Goal: Task Accomplishment & Management: Complete application form

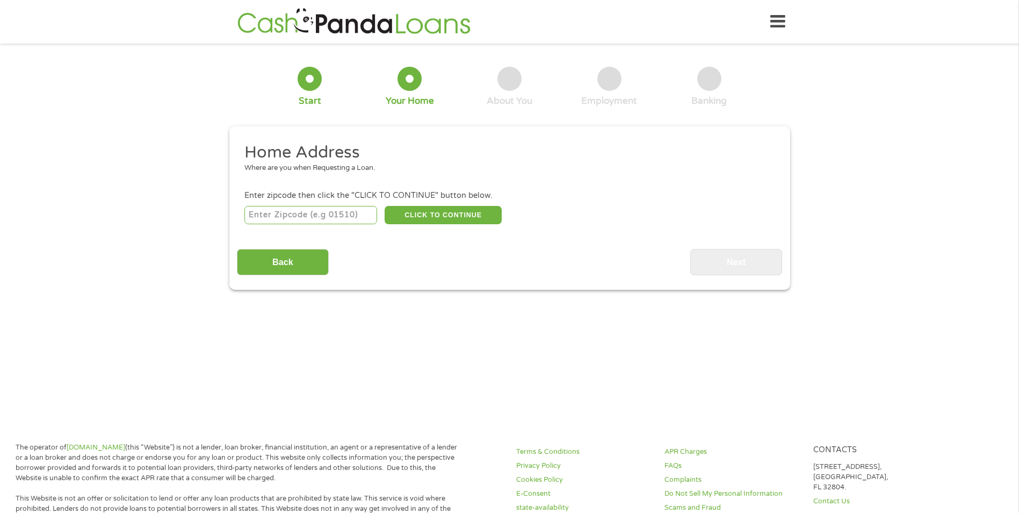
click at [327, 222] on input "number" at bounding box center [311, 215] width 133 height 18
type input "46236"
select select "[US_STATE]"
click at [441, 216] on button "CLICK TO CONTINUE" at bounding box center [443, 215] width 117 height 18
type input "46236"
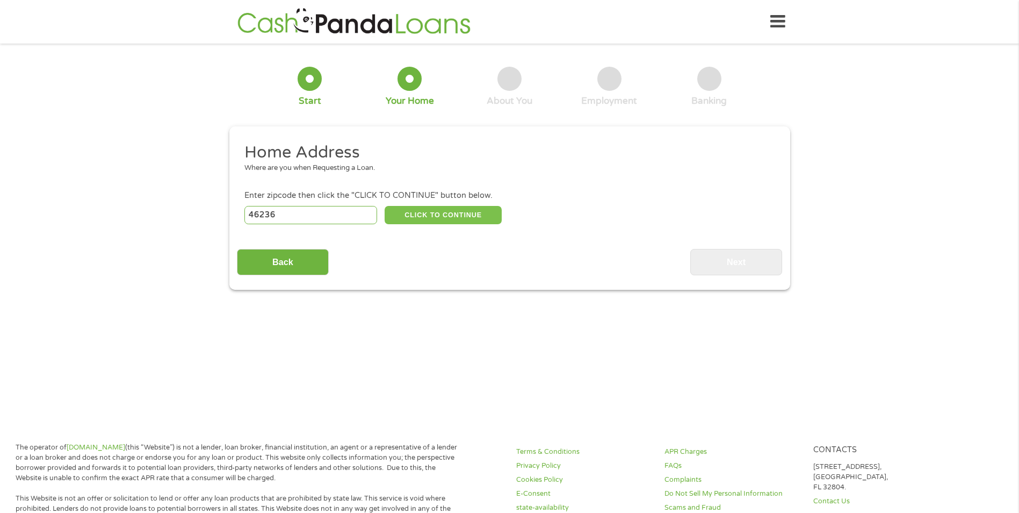
type input "[GEOGRAPHIC_DATA]"
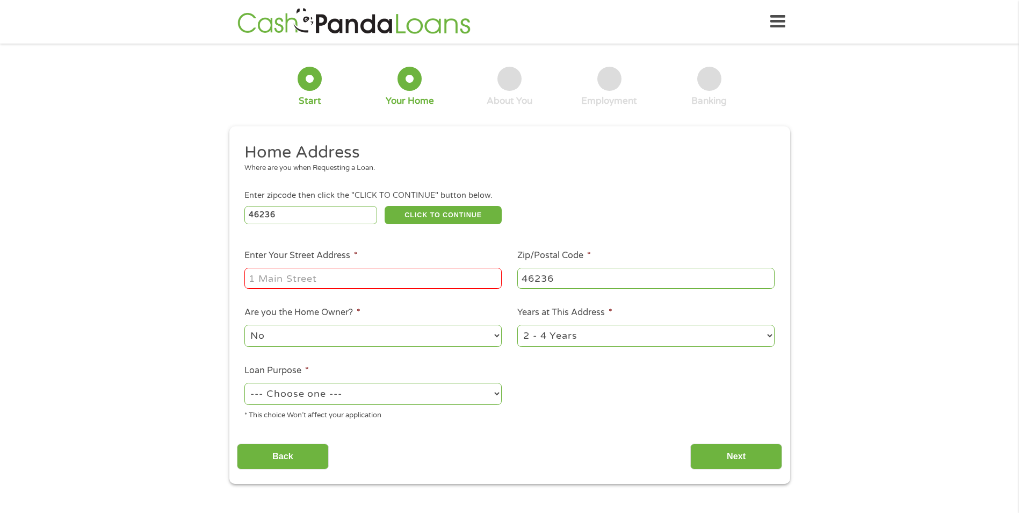
click at [343, 273] on input "Enter Your Street Address *" at bounding box center [373, 278] width 257 height 20
click at [403, 282] on input "[STREET_ADDRESS]" at bounding box center [373, 278] width 257 height 20
drag, startPoint x: 452, startPoint y: 277, endPoint x: 319, endPoint y: 279, distance: 133.3
click at [319, 279] on input "[STREET_ADDRESS]" at bounding box center [373, 278] width 257 height 20
type input "[STREET_ADDRESS]"
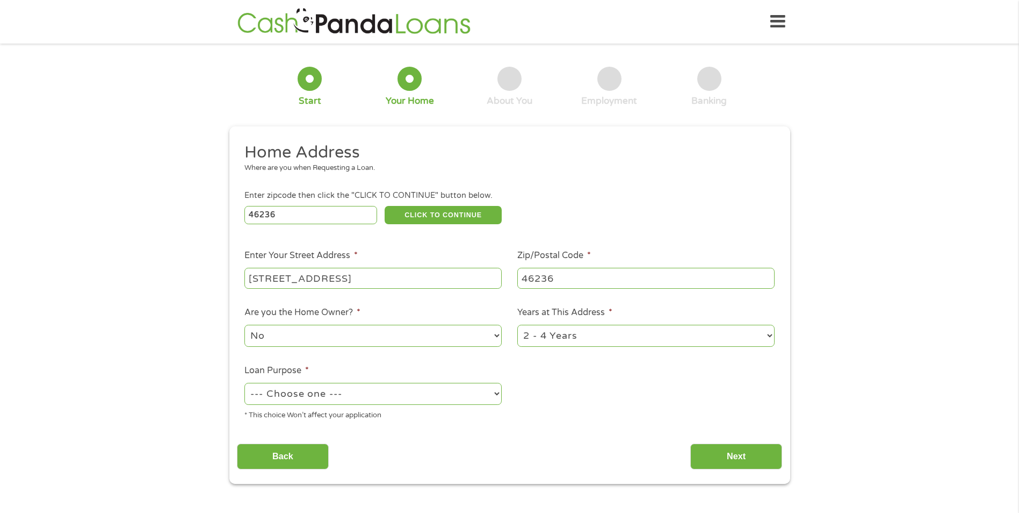
click at [574, 423] on ul "Home Address Where are you when Requesting a Loan. Enter zipcode then click the…" at bounding box center [509, 285] width 545 height 287
click at [583, 343] on select "1 Year or less 1 - 2 Years 2 - 4 Years Over 4 Years" at bounding box center [646, 336] width 257 height 22
select select "60months"
click at [518, 325] on select "1 Year or less 1 - 2 Years 2 - 4 Years Over 4 Years" at bounding box center [646, 336] width 257 height 22
click at [405, 400] on select "--- Choose one --- Pay Bills Debt Consolidation Home Improvement Major Purchase…" at bounding box center [373, 394] width 257 height 22
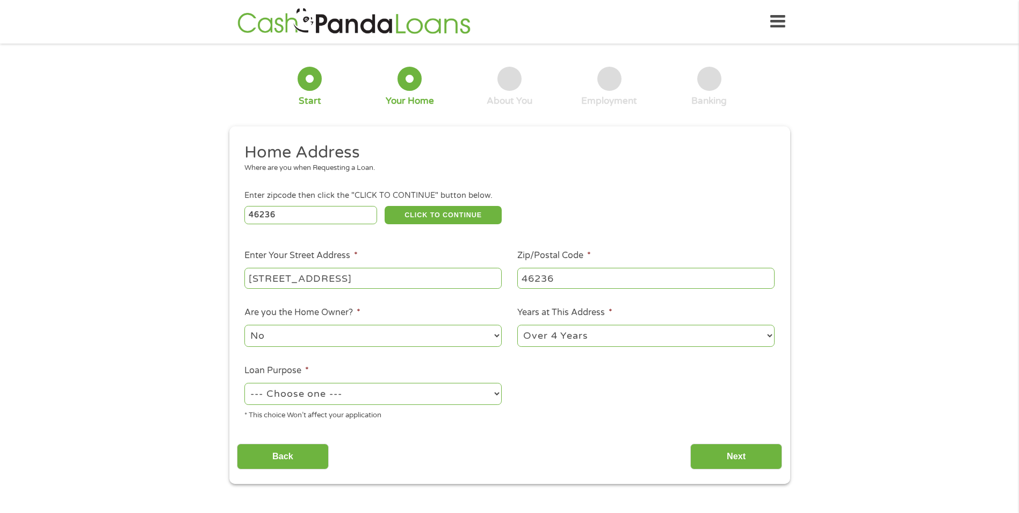
select select "shorttermcash"
click at [245, 383] on select "--- Choose one --- Pay Bills Debt Consolidation Home Improvement Major Purchase…" at bounding box center [373, 394] width 257 height 22
click at [728, 453] on input "Next" at bounding box center [737, 456] width 92 height 26
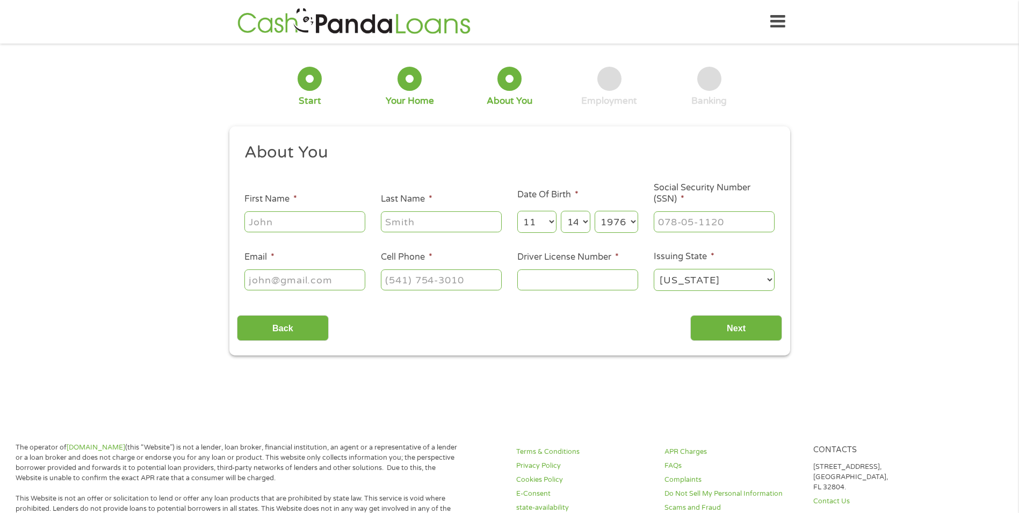
click at [297, 221] on input "First Name *" at bounding box center [305, 221] width 121 height 20
type input "Anika"
type input "Grays"
type input "[EMAIL_ADDRESS][DOMAIN_NAME]"
type input "[PHONE_NUMBER]"
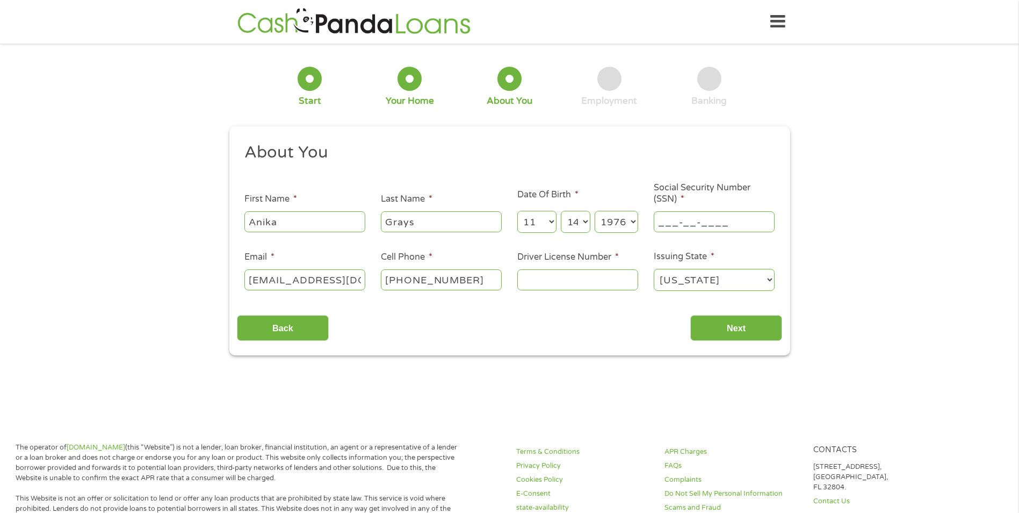
click at [694, 225] on input "___-__-____" at bounding box center [714, 221] width 121 height 20
type input "495-78-0787"
click at [619, 276] on input "Driver License Number *" at bounding box center [578, 279] width 121 height 20
type input "2330305168"
click at [743, 322] on input "Next" at bounding box center [737, 328] width 92 height 26
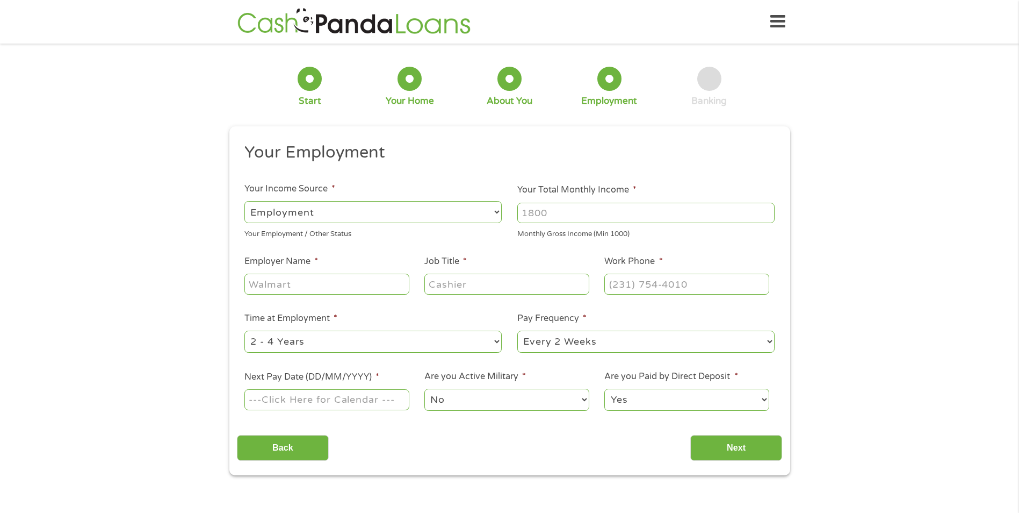
click at [571, 213] on input "Your Total Monthly Income *" at bounding box center [646, 213] width 257 height 20
type input "2400"
click at [404, 284] on input "Employer Name *" at bounding box center [327, 284] width 164 height 20
type input "Care United Home Care"
click at [492, 289] on input "Job Title *" at bounding box center [507, 284] width 164 height 20
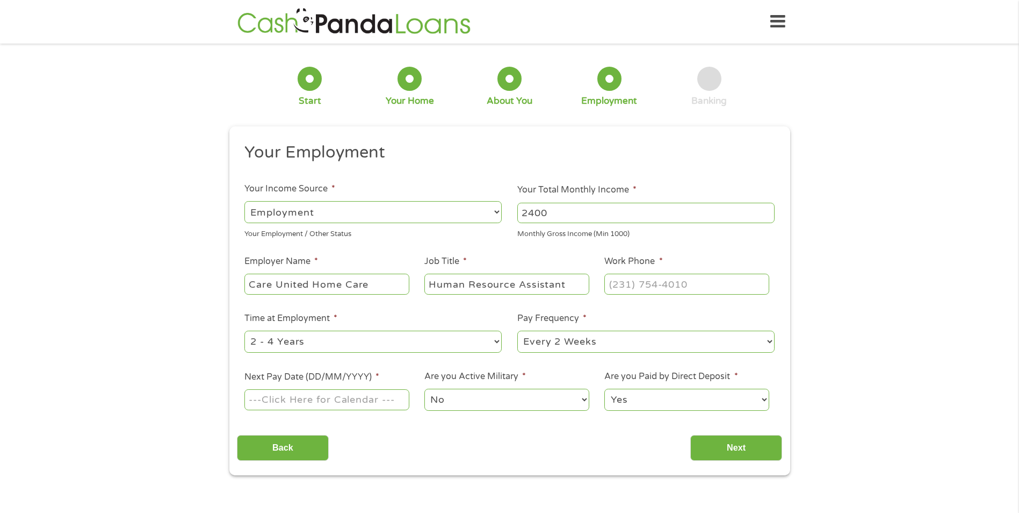
type input "Human Resource Assistant"
type input "[PHONE_NUMBER]"
click at [581, 344] on select "--- Choose one --- Every 2 Weeks Every Week Monthly Semi-Monthly" at bounding box center [646, 341] width 257 height 22
select select "weekly"
click at [518, 330] on select "--- Choose one --- Every 2 Weeks Every Week Monthly Semi-Monthly" at bounding box center [646, 341] width 257 height 22
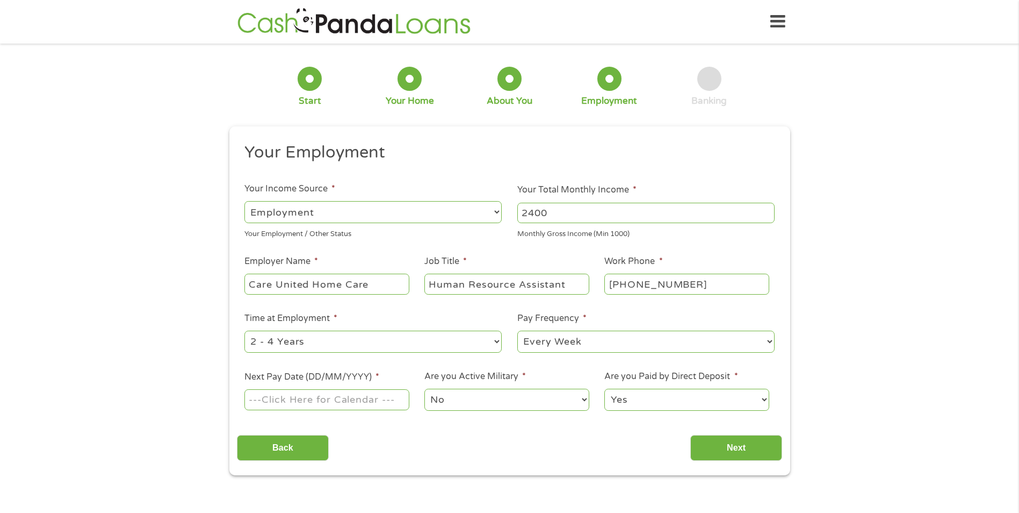
click at [285, 401] on input "Next Pay Date (DD/MM/YYYY) *" at bounding box center [327, 399] width 164 height 20
type input "[DATE]"
click at [471, 407] on select "No Yes" at bounding box center [507, 400] width 164 height 22
click at [664, 404] on select "Yes No" at bounding box center [687, 400] width 164 height 22
click at [605, 389] on select "Yes No" at bounding box center [687, 400] width 164 height 22
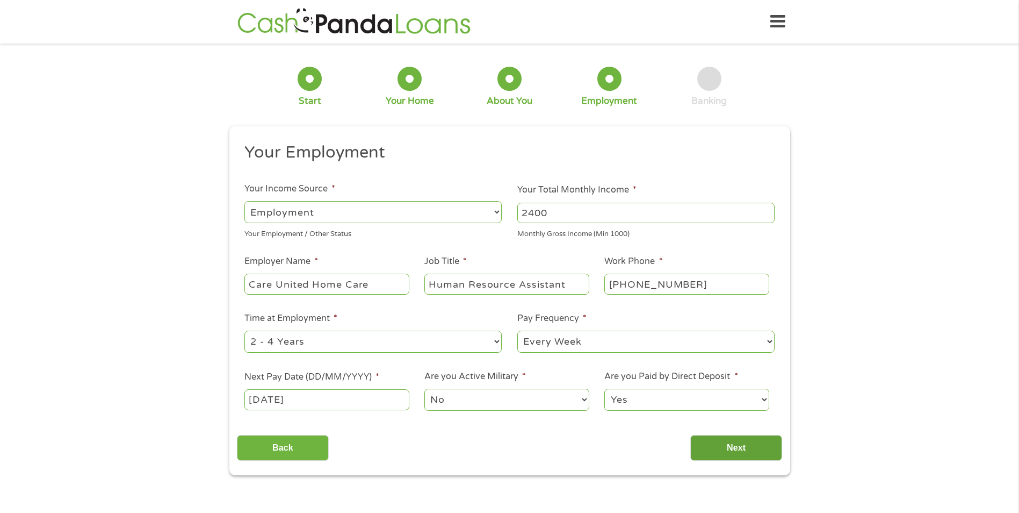
click at [742, 448] on input "Next" at bounding box center [737, 448] width 92 height 26
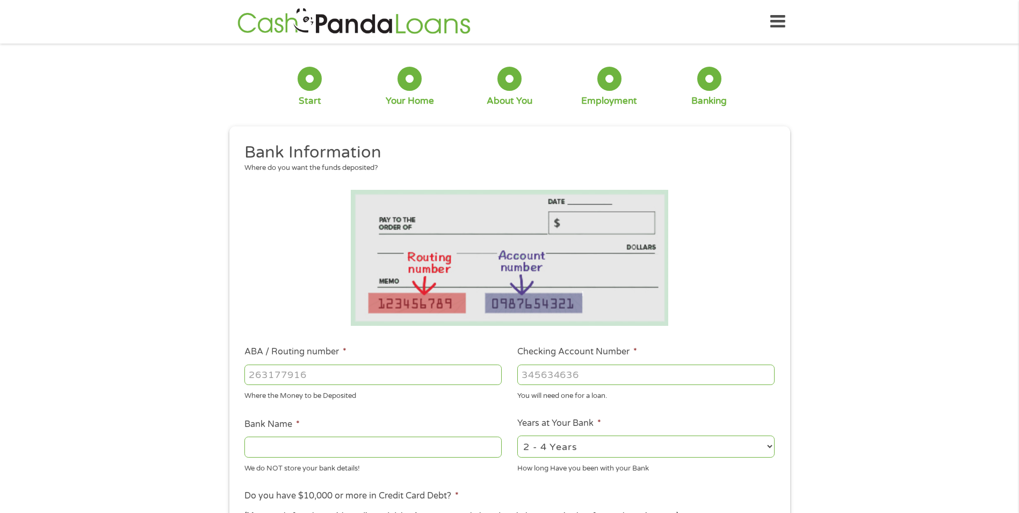
click at [329, 374] on input "ABA / Routing number *" at bounding box center [373, 374] width 257 height 20
type input "044000024"
type input "HUNTINGTON NATIONAL BANK"
type input "044000024"
type input "02492633070"
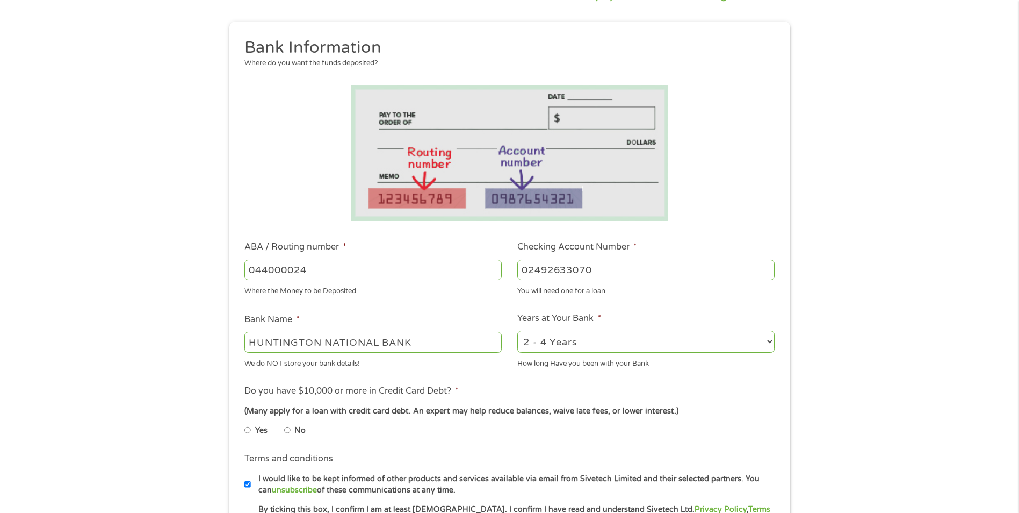
scroll to position [107, 0]
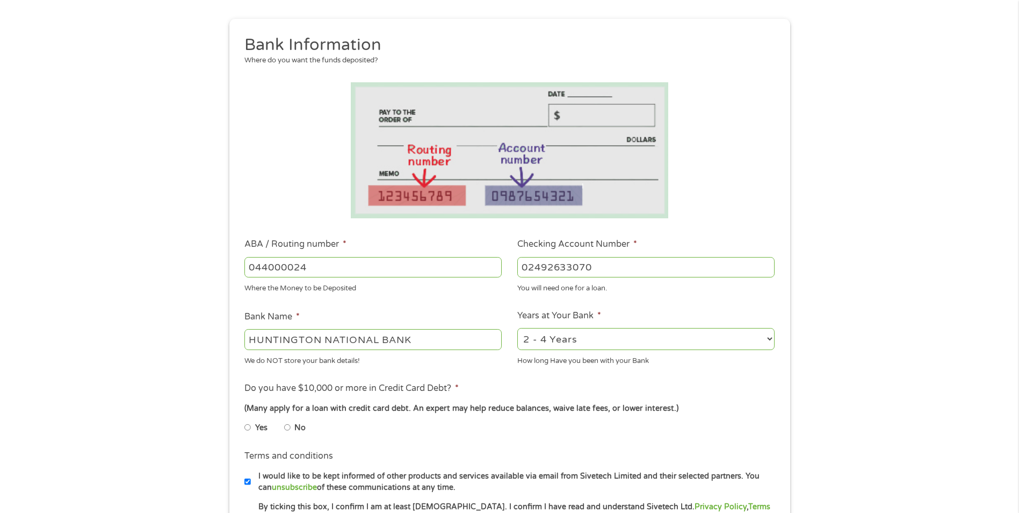
click at [290, 432] on input "No" at bounding box center [287, 427] width 6 height 17
radio input "true"
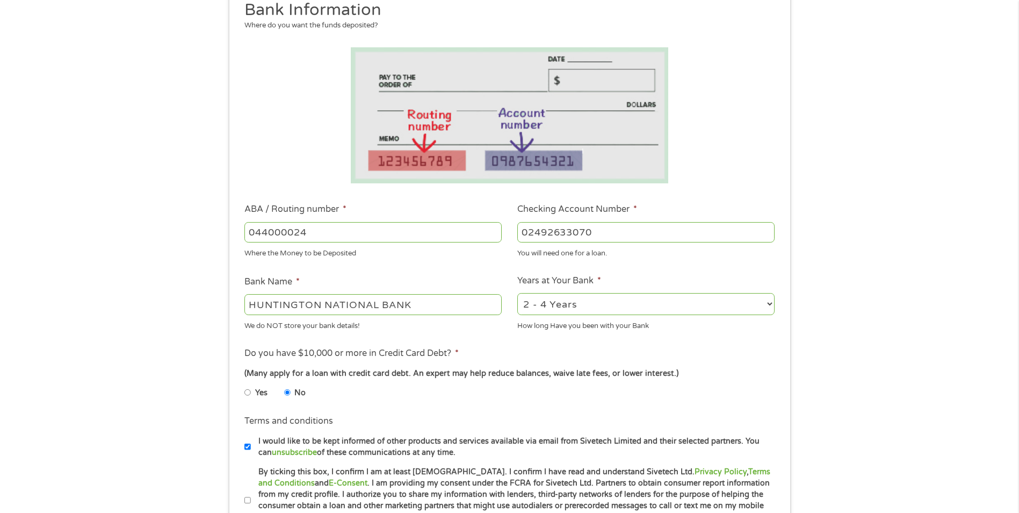
scroll to position [322, 0]
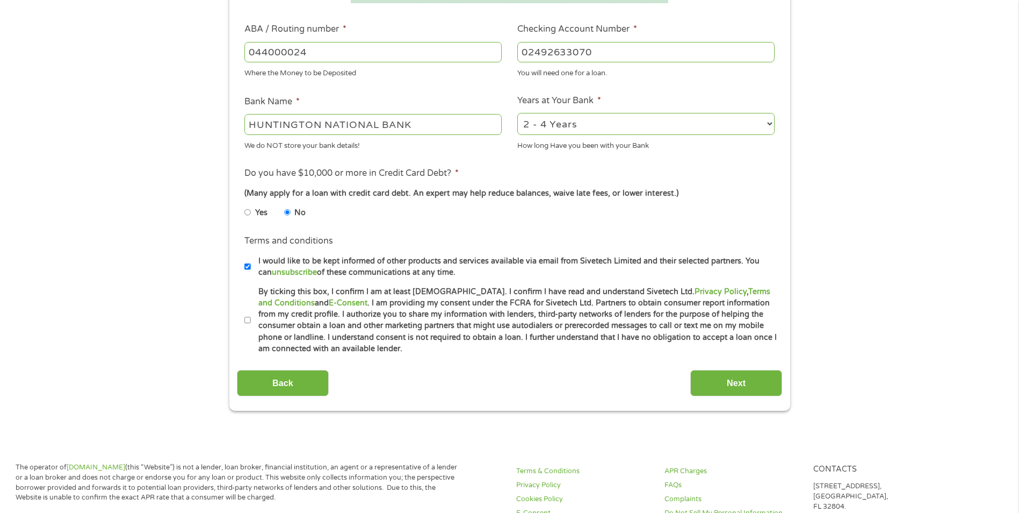
click at [249, 320] on input "By ticking this box, I confirm I am at least [DEMOGRAPHIC_DATA]. I confirm I ha…" at bounding box center [248, 320] width 6 height 17
checkbox input "true"
click at [747, 378] on input "Next" at bounding box center [737, 383] width 92 height 26
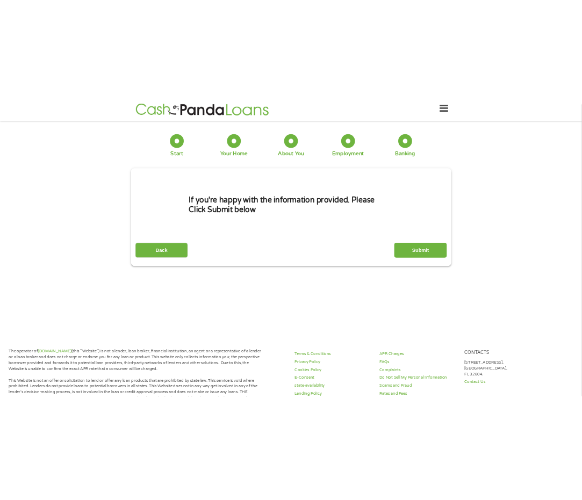
scroll to position [0, 0]
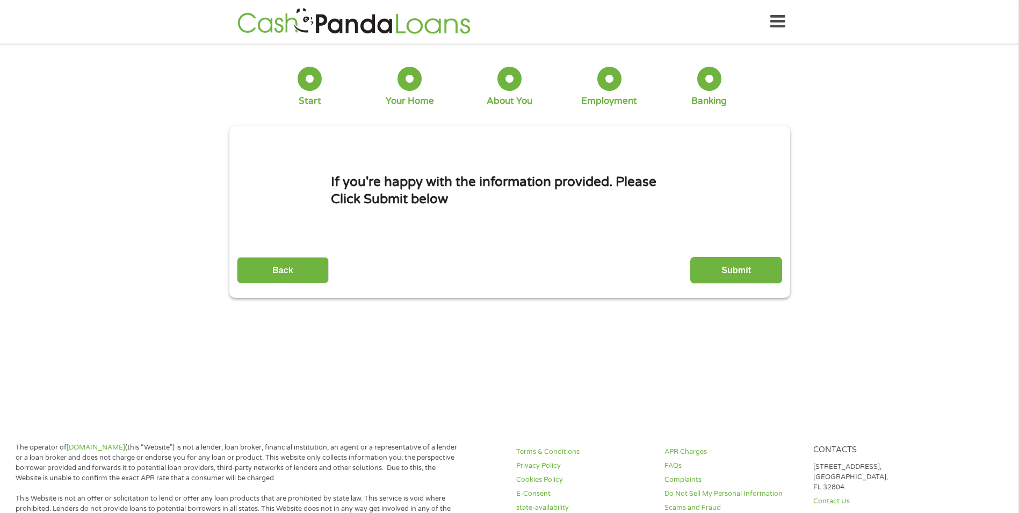
drag, startPoint x: 731, startPoint y: 276, endPoint x: 735, endPoint y: 292, distance: 15.9
click at [733, 286] on div "This field is hidden when viewing the form gclid EAIaIQobChMIrIjT_oSujwMVPKNaBR…" at bounding box center [509, 211] width 561 height 171
click at [761, 271] on input "Submit" at bounding box center [737, 270] width 92 height 26
